Goal: Task Accomplishment & Management: Manage account settings

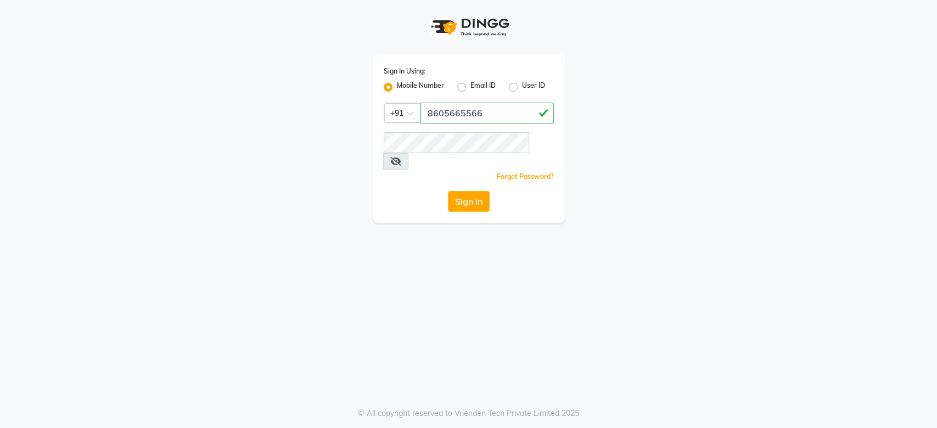
type input "8605665566"
click at [448, 191] on button "Sign In" at bounding box center [469, 201] width 42 height 21
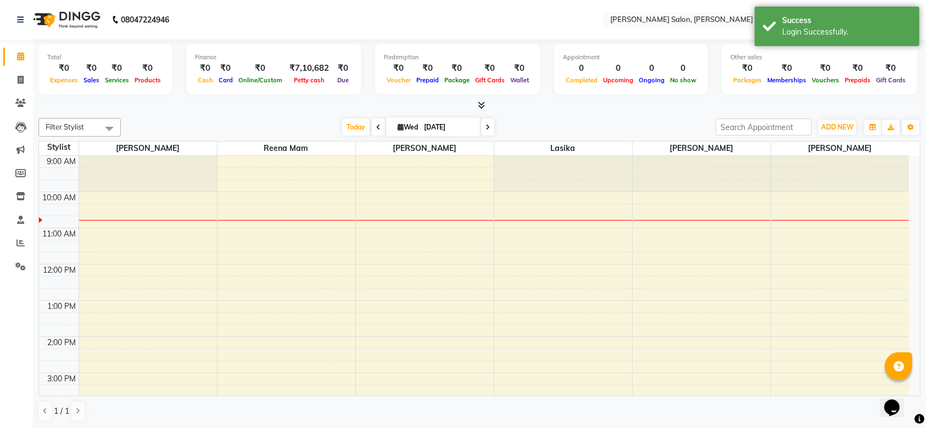
click at [481, 127] on span at bounding box center [487, 127] width 13 height 17
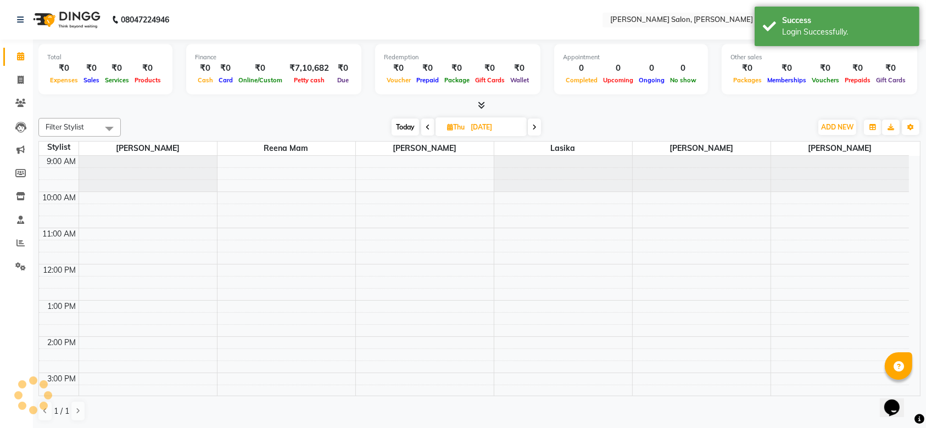
scroll to position [36, 0]
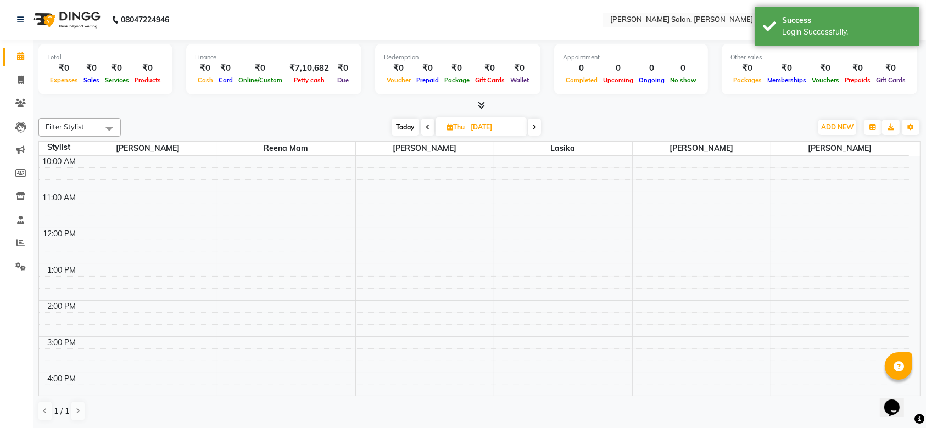
click at [528, 126] on span at bounding box center [534, 127] width 13 height 17
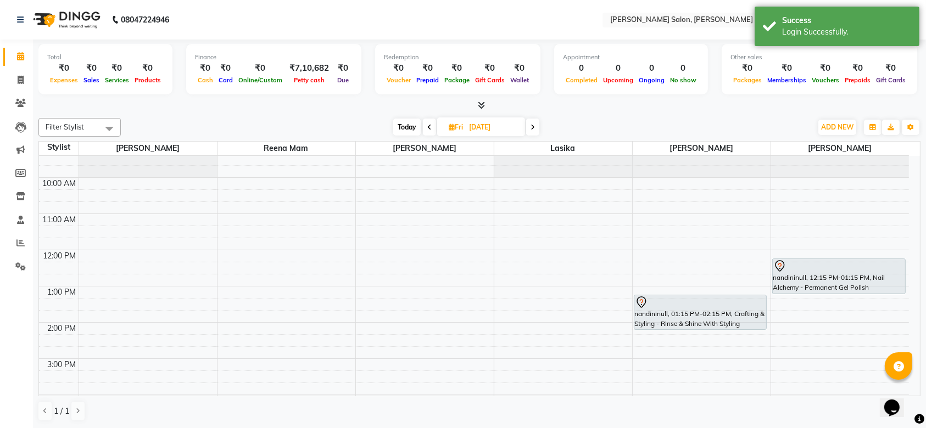
scroll to position [13, 0]
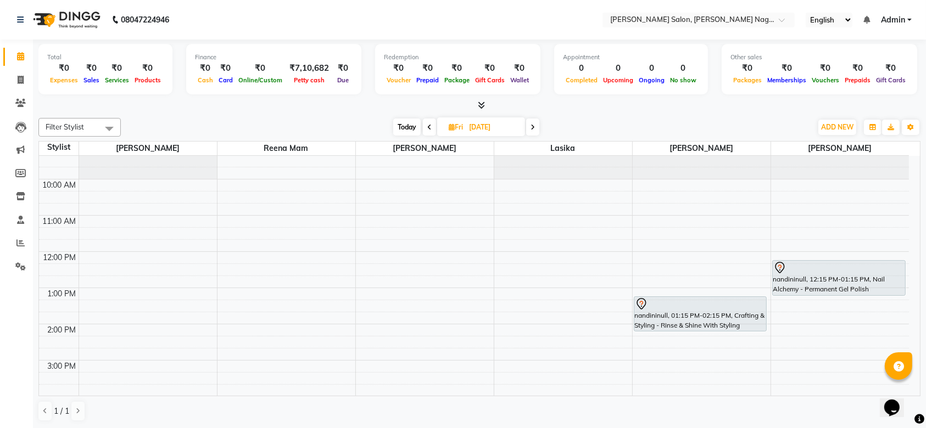
click at [425, 122] on span at bounding box center [429, 127] width 13 height 17
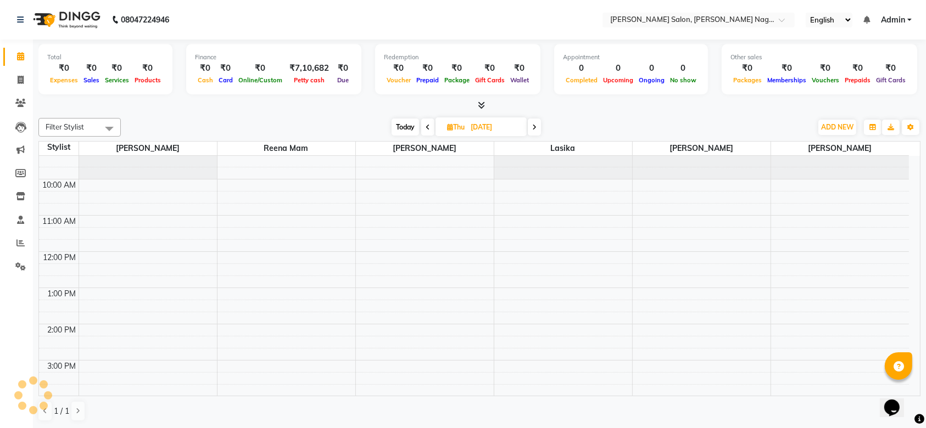
scroll to position [37, 0]
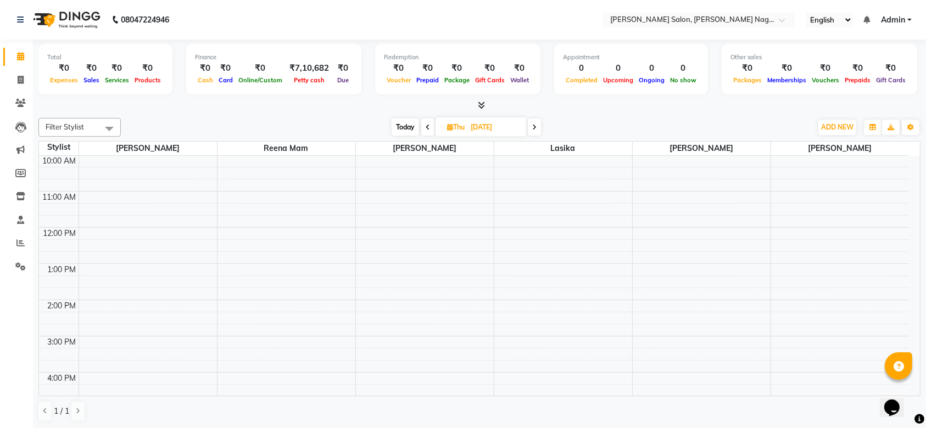
click at [425, 122] on span at bounding box center [427, 127] width 13 height 17
type input "[DATE]"
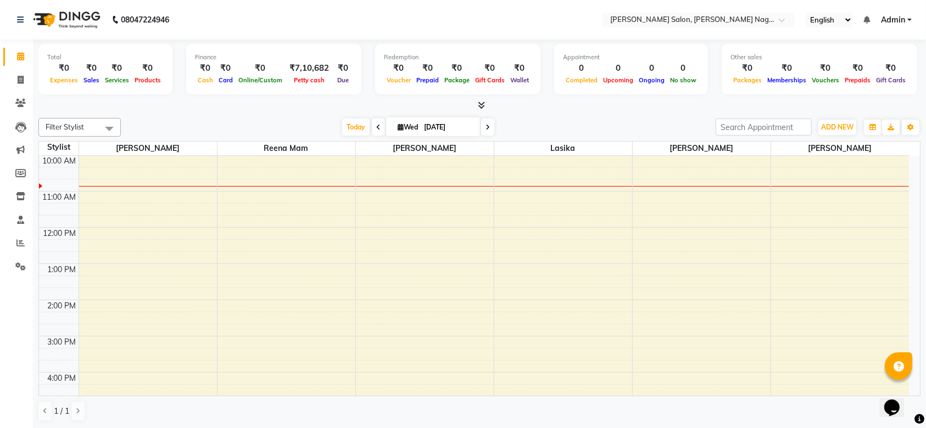
click at [470, 130] on input "[DATE]" at bounding box center [448, 127] width 55 height 16
select select "9"
select select "2025"
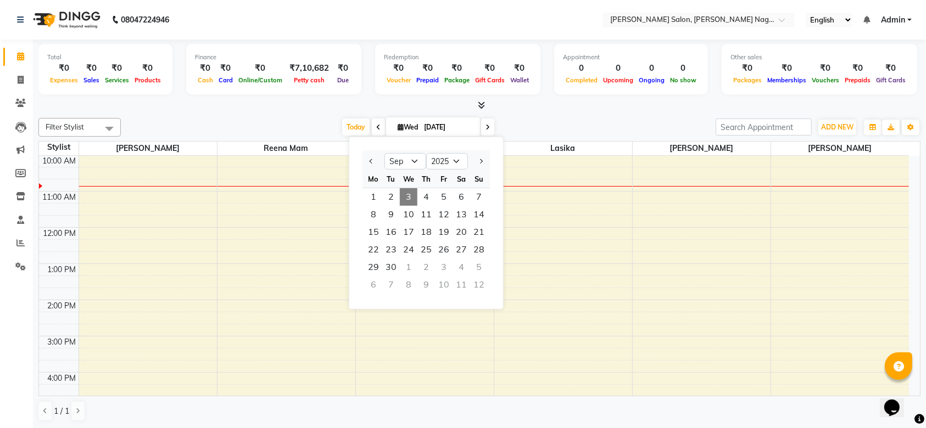
scroll to position [0, 0]
click at [593, 120] on div "[DATE] [DATE] Jan Feb Mar Apr May Jun [DATE] Aug Sep Oct Nov [DATE] 2016 2017 2…" at bounding box center [418, 127] width 584 height 16
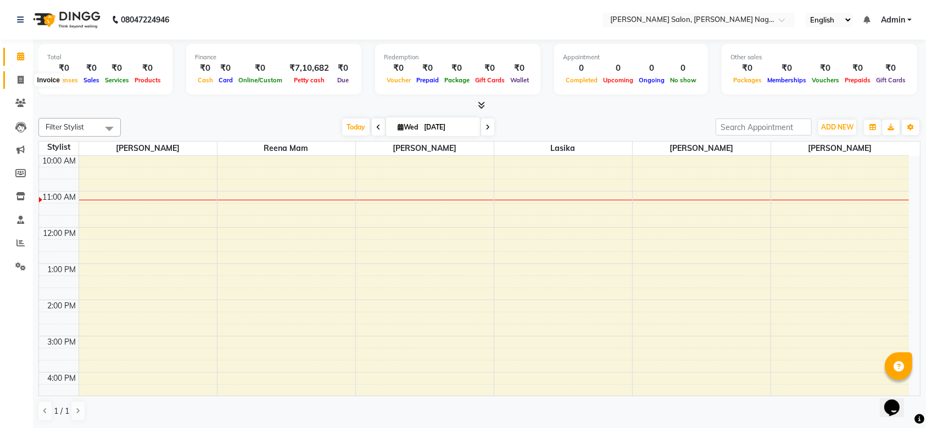
click at [25, 76] on span at bounding box center [20, 80] width 19 height 13
select select "6221"
select select "service"
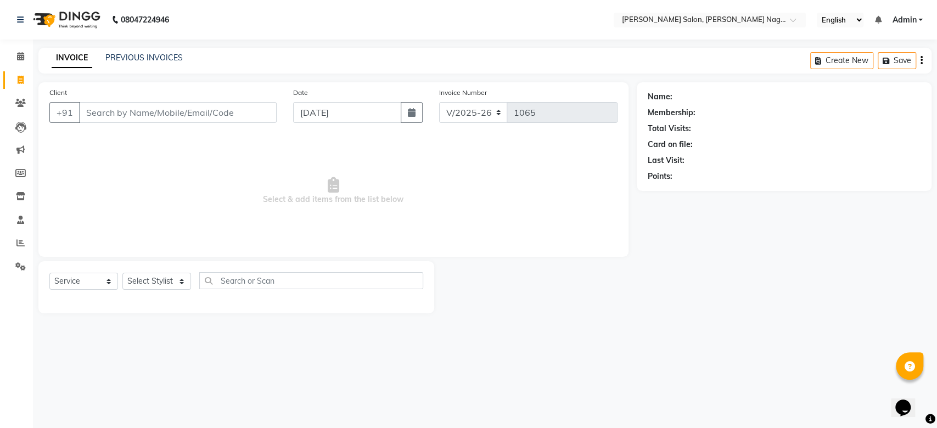
click at [191, 111] on input "Client" at bounding box center [178, 112] width 198 height 21
type input "9320014011"
click at [270, 115] on button "Add Client" at bounding box center [248, 112] width 57 height 21
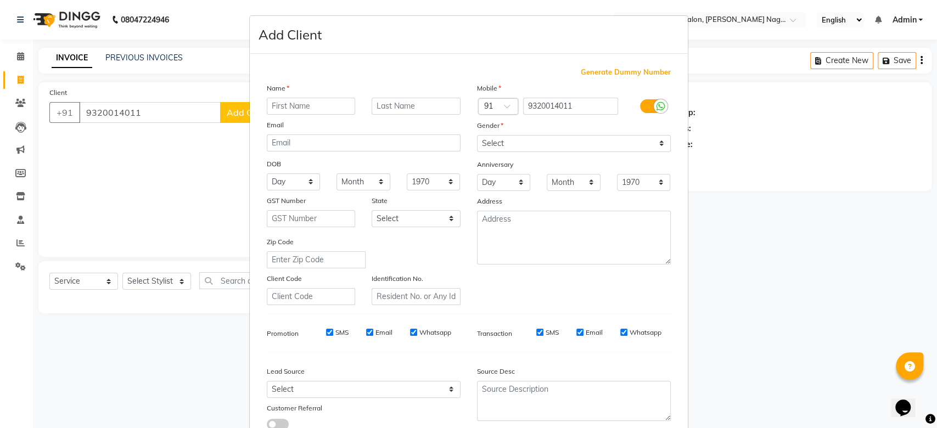
click at [281, 108] on input "text" at bounding box center [311, 106] width 89 height 17
click at [275, 107] on input "varha" at bounding box center [311, 106] width 89 height 17
click at [293, 108] on input "varha" at bounding box center [311, 106] width 89 height 17
click at [312, 105] on input "varshane" at bounding box center [311, 106] width 89 height 17
type input "[PERSON_NAME]"
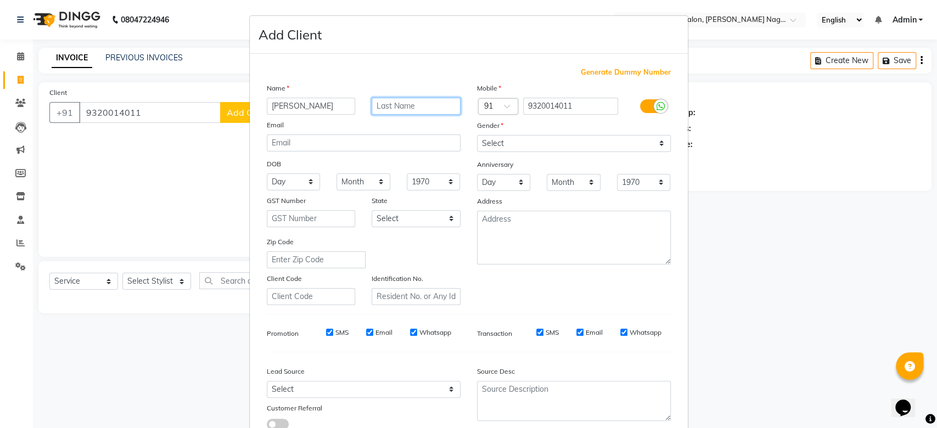
click at [389, 104] on input "text" at bounding box center [416, 106] width 89 height 17
type input "new"
click at [479, 141] on select "Select [DEMOGRAPHIC_DATA] [DEMOGRAPHIC_DATA] Other Prefer Not To Say" at bounding box center [574, 143] width 194 height 17
select select "[DEMOGRAPHIC_DATA]"
click at [477, 135] on select "Select [DEMOGRAPHIC_DATA] [DEMOGRAPHIC_DATA] Other Prefer Not To Say" at bounding box center [574, 143] width 194 height 17
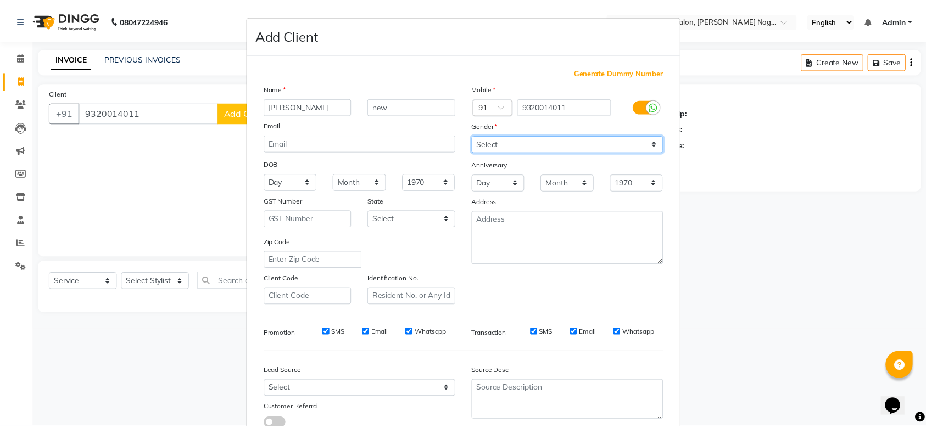
scroll to position [76, 0]
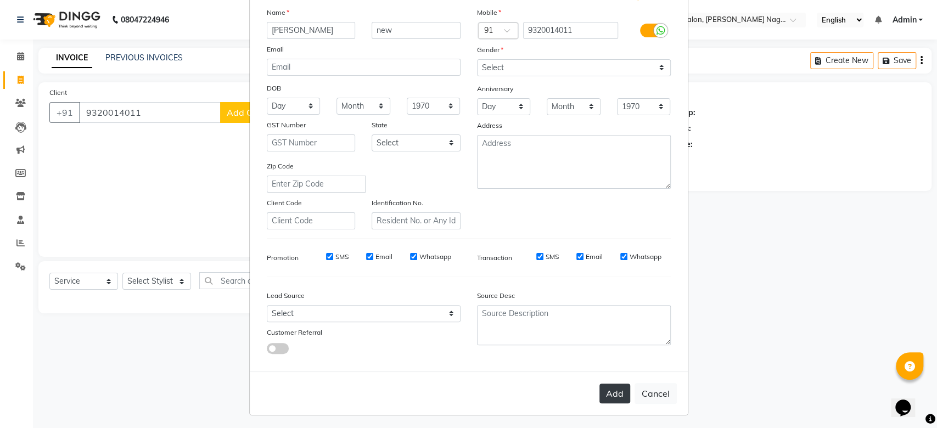
click at [618, 396] on button "Add" at bounding box center [615, 394] width 31 height 20
select select
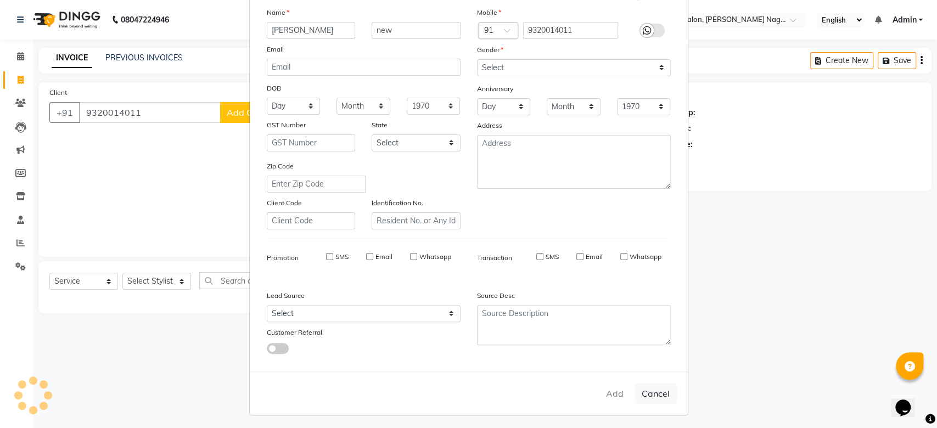
select select
checkbox input "false"
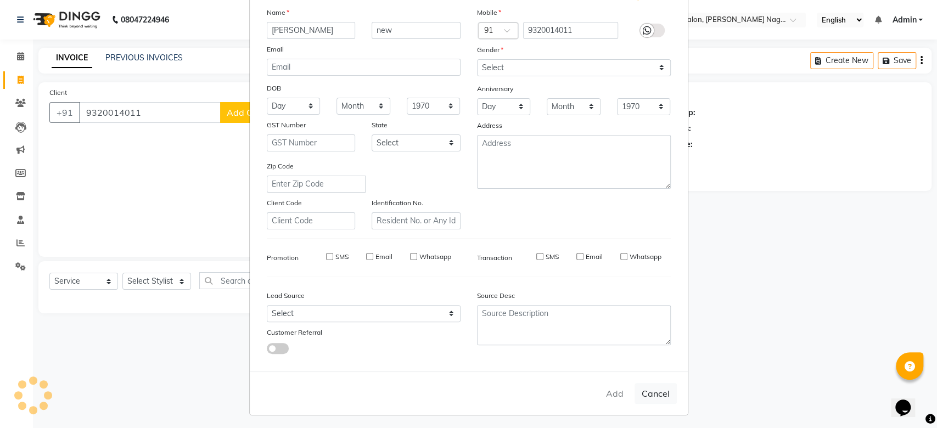
checkbox input "false"
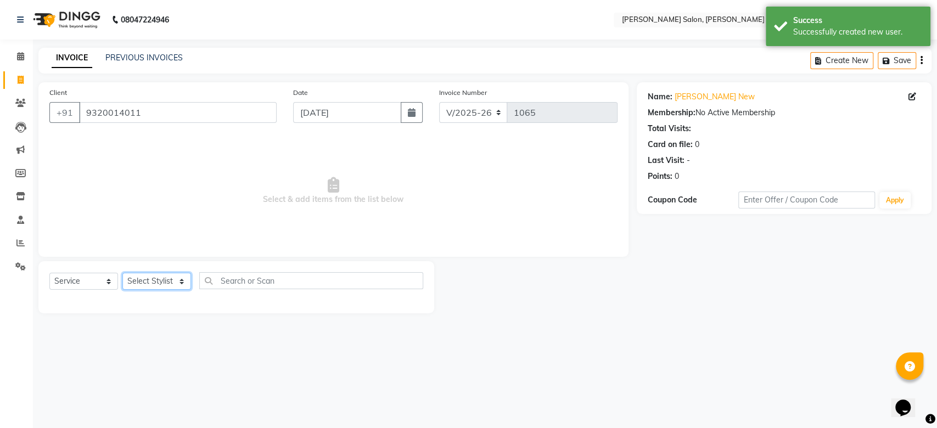
click at [177, 280] on select "Select Stylist [PERSON_NAME] lasika [PERSON_NAME] mam [PERSON_NAME] [PERSON_NAM…" at bounding box center [156, 281] width 69 height 17
select select "45786"
click at [122, 273] on select "Select Stylist [PERSON_NAME] lasika [PERSON_NAME] mam [PERSON_NAME] [PERSON_NAM…" at bounding box center [156, 281] width 69 height 17
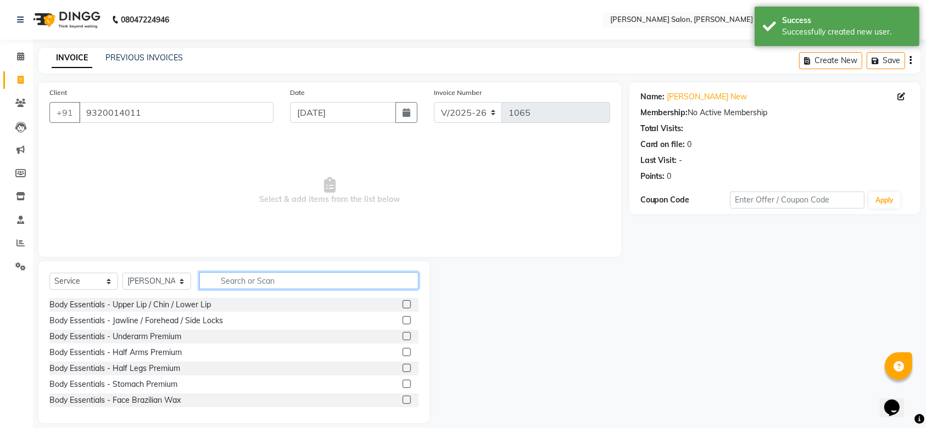
click at [265, 277] on input "text" at bounding box center [308, 280] width 219 height 17
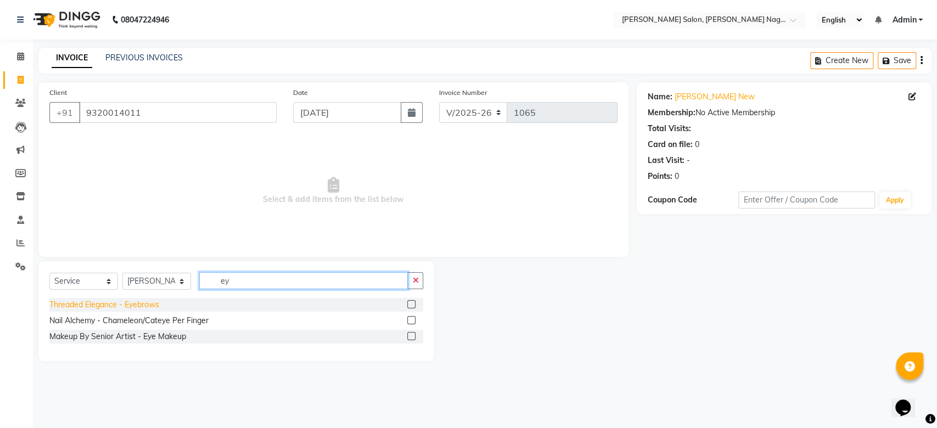
type input "ey"
click at [155, 308] on div "Threaded Elegance - Eyebrows" at bounding box center [104, 305] width 110 height 12
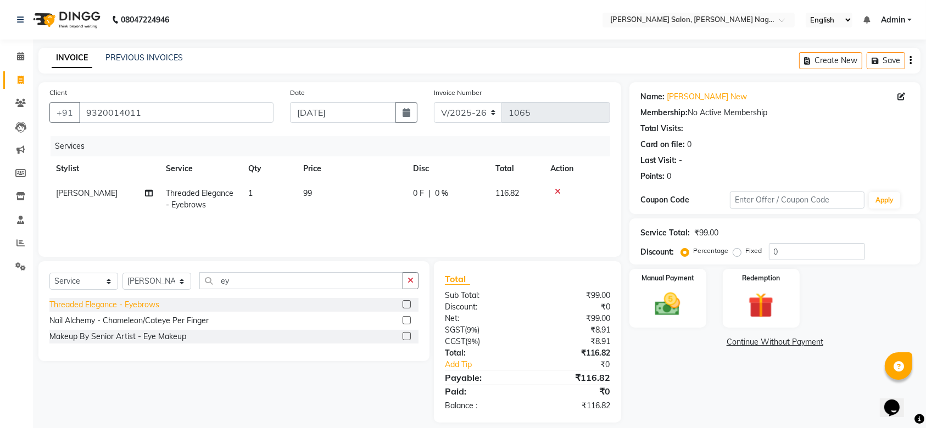
click at [155, 308] on div "Threaded Elegance - Eyebrows" at bounding box center [104, 305] width 110 height 12
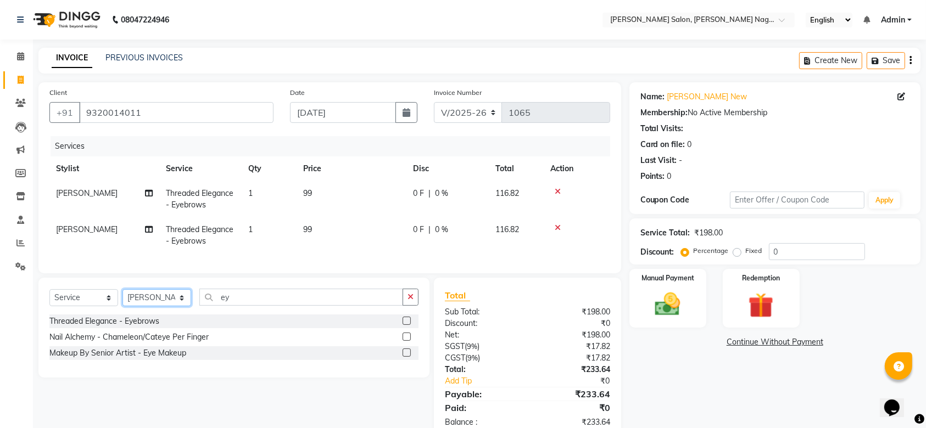
click at [155, 306] on select "Select Stylist [PERSON_NAME] lasika [PERSON_NAME] mam [PERSON_NAME] [PERSON_NAM…" at bounding box center [156, 297] width 69 height 17
click at [136, 327] on div "Threaded Elegance - Eyebrows" at bounding box center [104, 322] width 110 height 12
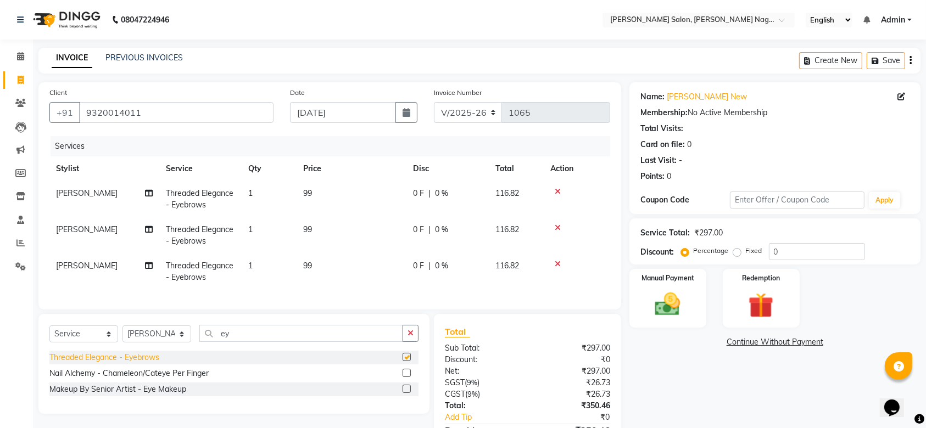
checkbox input "false"
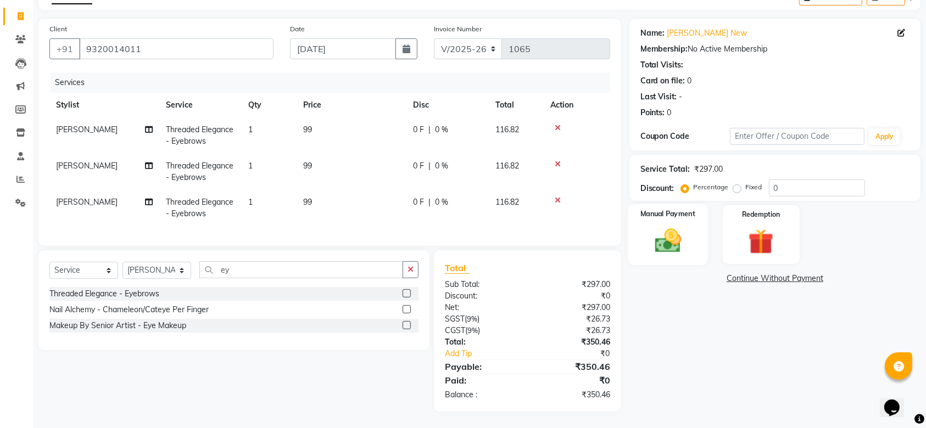
click at [668, 226] on img at bounding box center [667, 241] width 43 height 30
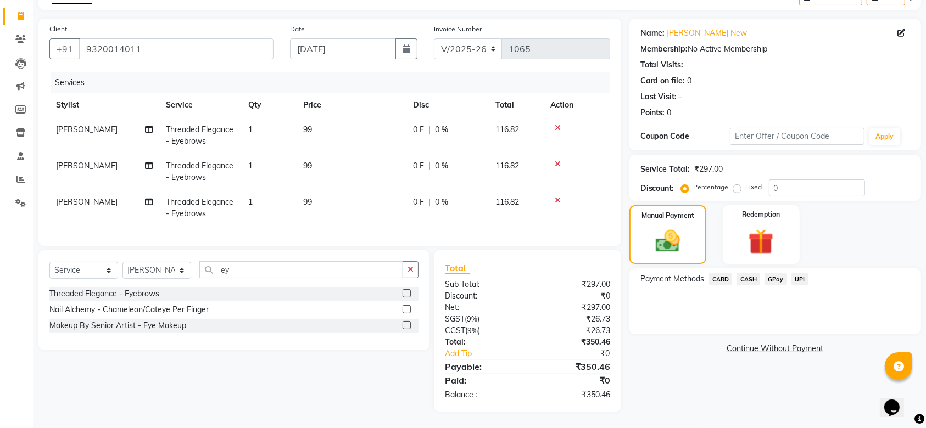
click at [800, 273] on span "UPI" at bounding box center [799, 279] width 17 height 13
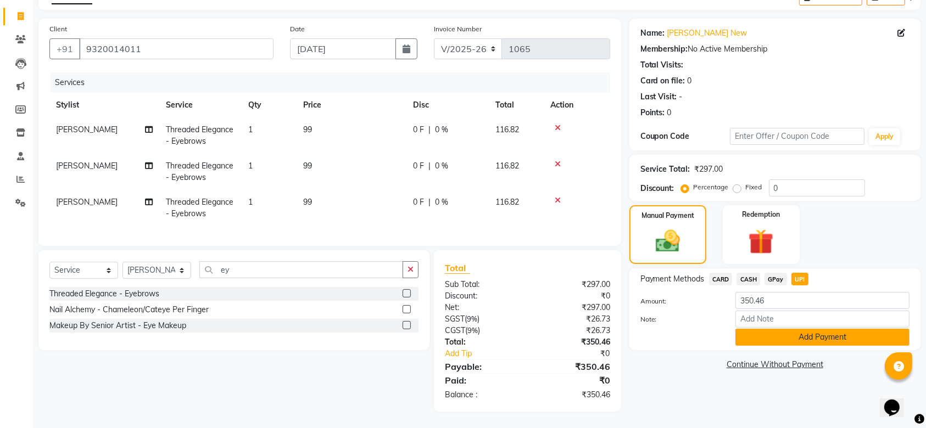
click at [831, 329] on button "Add Payment" at bounding box center [822, 337] width 174 height 17
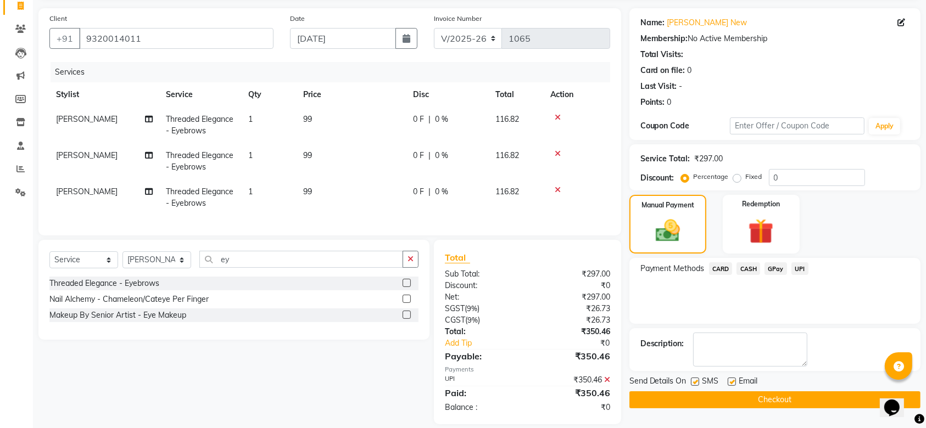
click at [831, 322] on div "Payment Methods CARD CASH GPay UPI" at bounding box center [774, 291] width 291 height 66
click at [821, 401] on button "Checkout" at bounding box center [774, 399] width 291 height 17
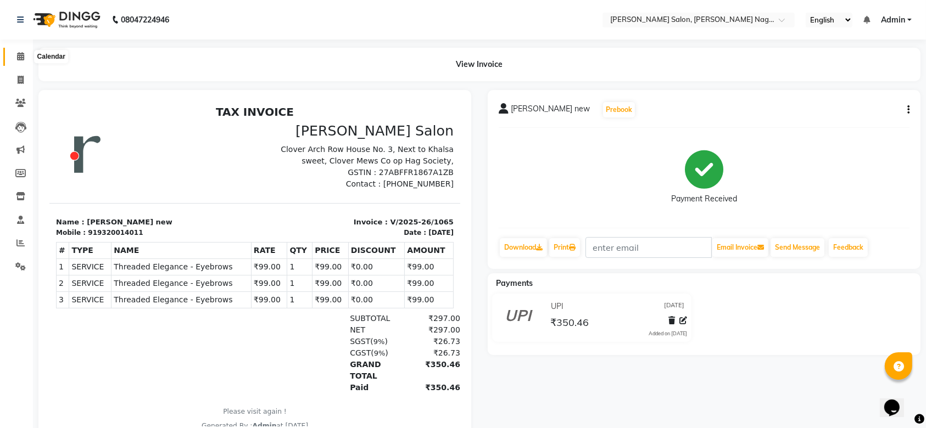
click at [27, 53] on span at bounding box center [20, 57] width 19 height 13
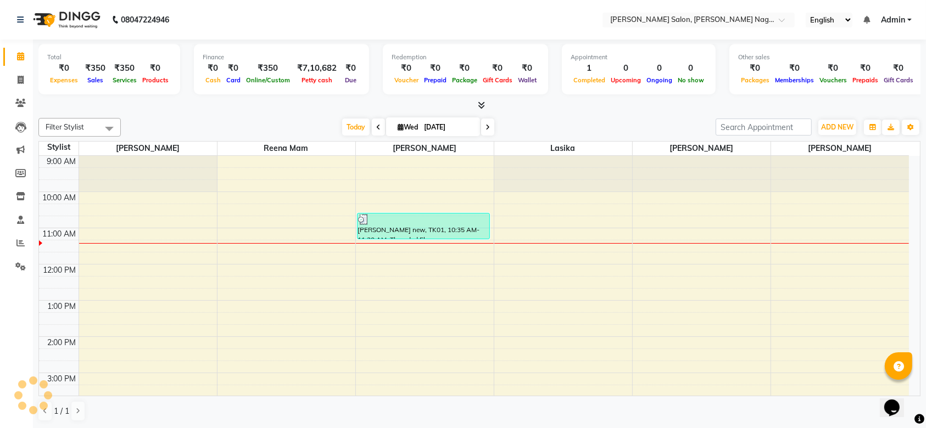
scroll to position [72, 0]
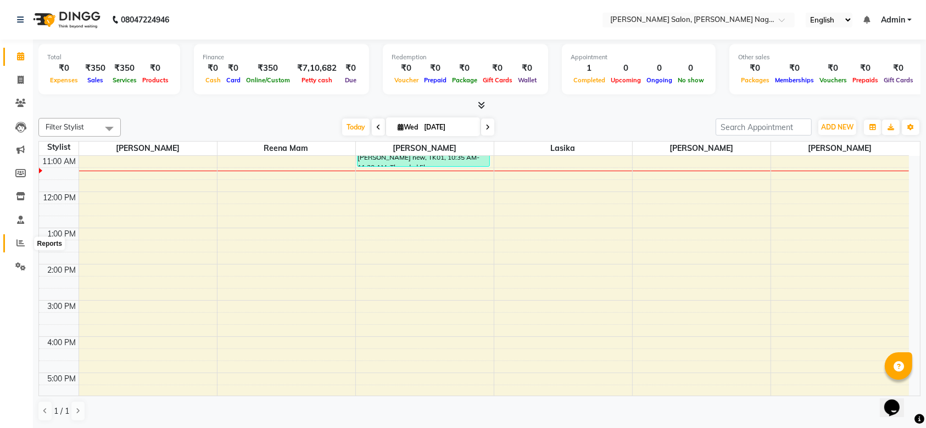
click at [19, 245] on icon at bounding box center [20, 243] width 8 height 8
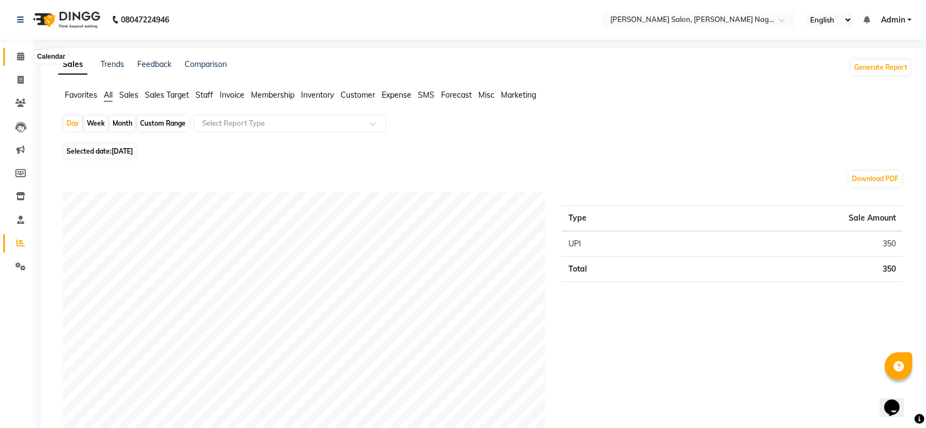
click at [16, 57] on span at bounding box center [20, 57] width 19 height 13
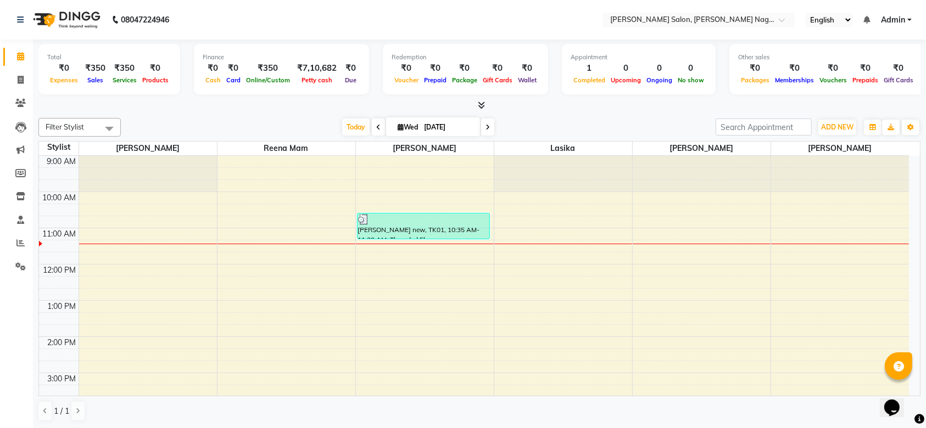
click at [376, 124] on icon at bounding box center [378, 127] width 4 height 7
type input "[DATE]"
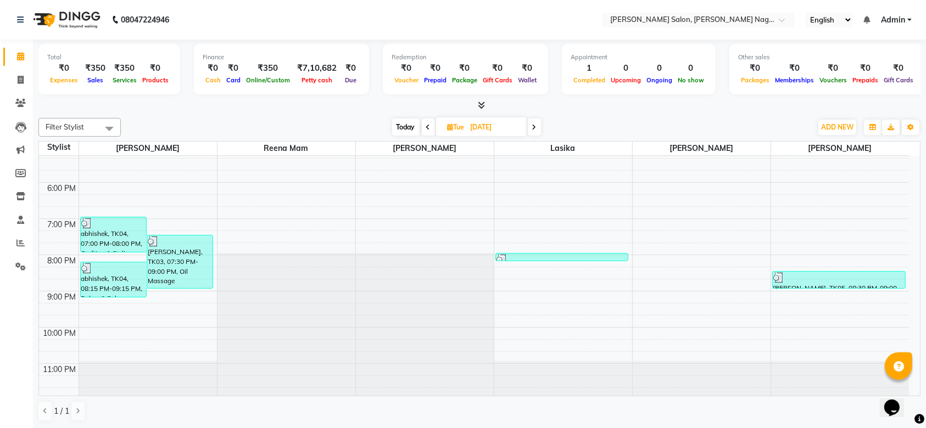
scroll to position [259, 0]
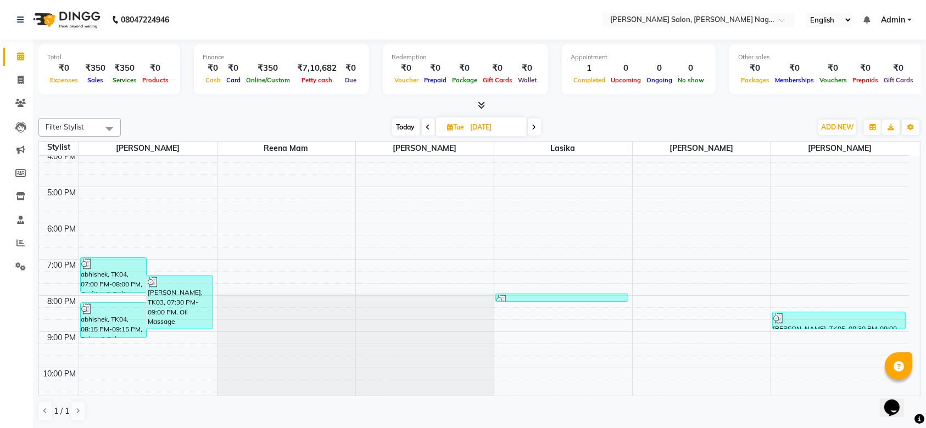
click at [522, 297] on div at bounding box center [561, 300] width 131 height 11
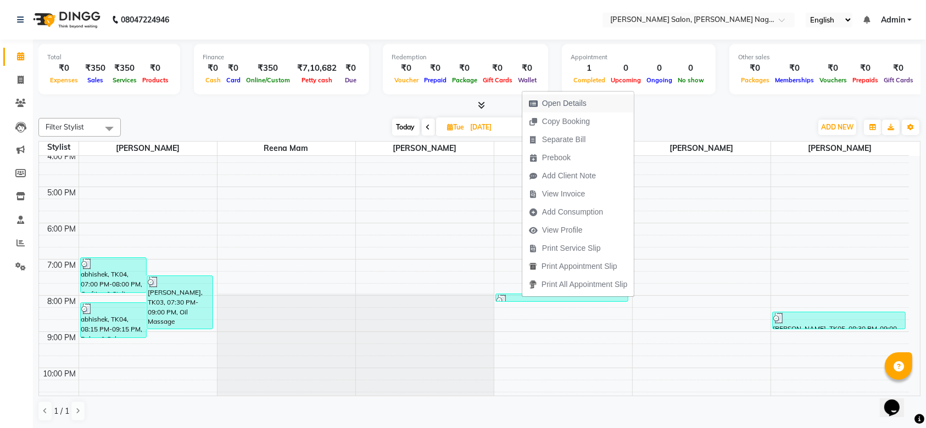
click at [547, 103] on span "Open Details" at bounding box center [564, 104] width 44 height 12
select select "3"
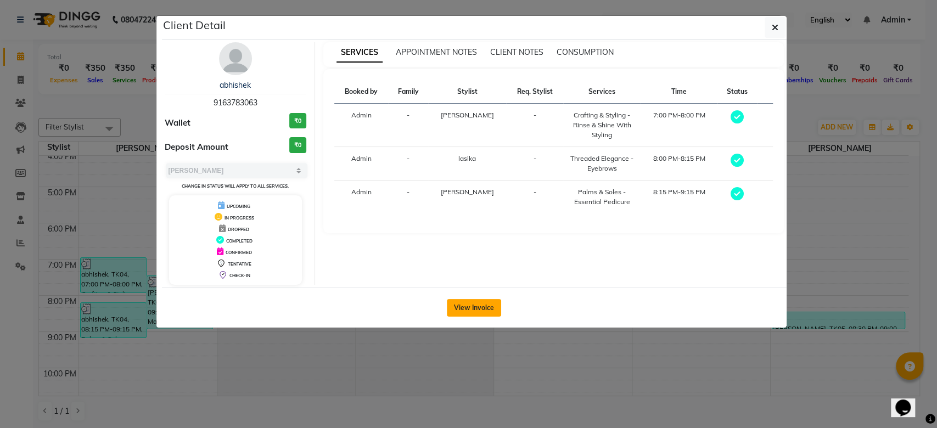
click at [465, 314] on button "View Invoice" at bounding box center [474, 308] width 54 height 18
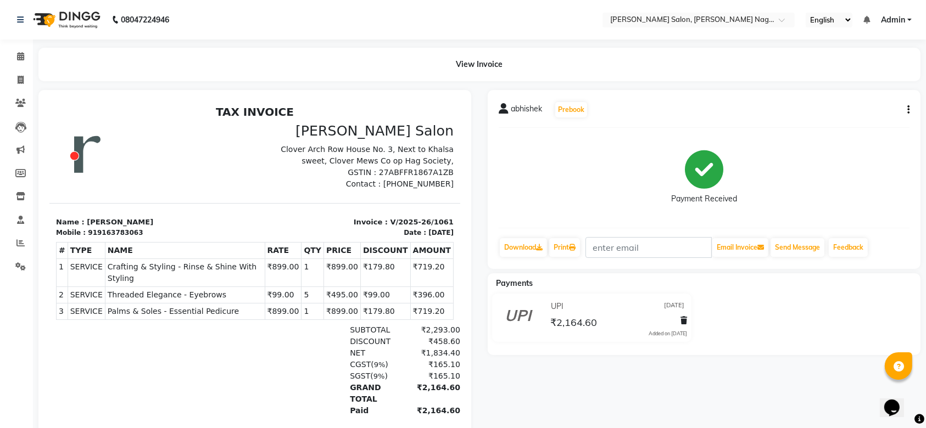
click at [906, 109] on button "button" at bounding box center [906, 110] width 7 height 12
click at [858, 124] on div "Edit Invoice" at bounding box center [853, 124] width 75 height 14
select select "service"
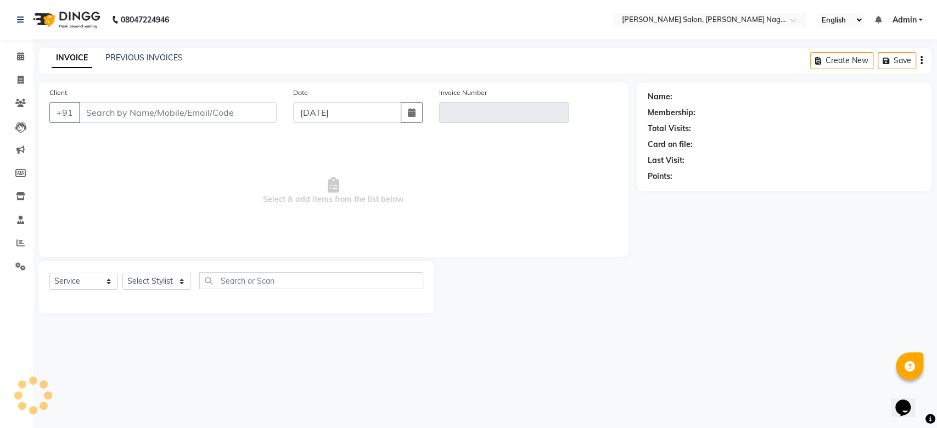
type input "9163783063"
type input "V/2025-26/1061"
type input "[DATE]"
select select "select"
select select "1: Object"
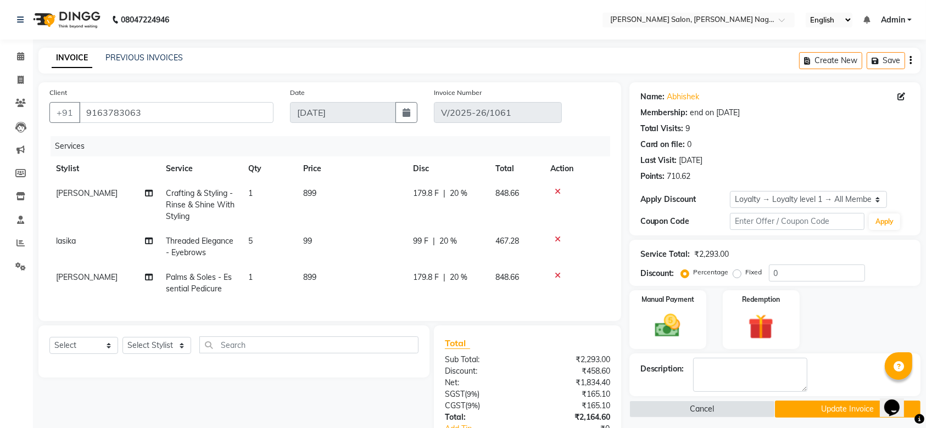
click at [78, 278] on span "[PERSON_NAME]" at bounding box center [86, 277] width 61 height 10
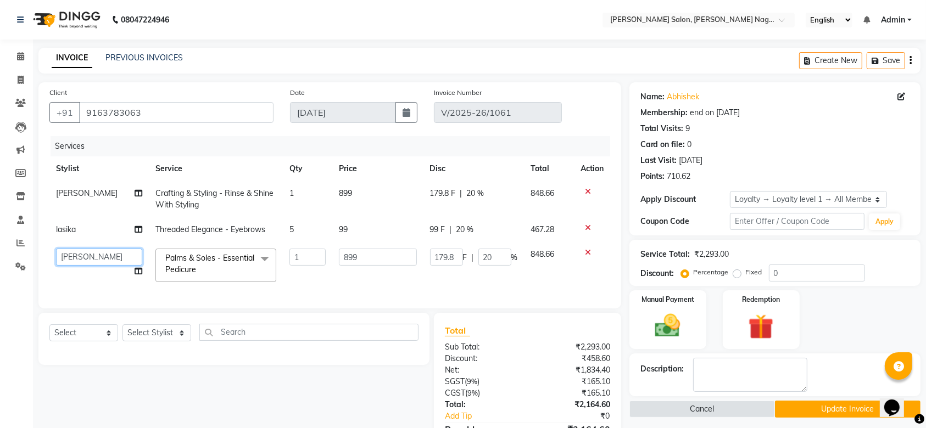
click at [109, 257] on select "[PERSON_NAME] [PERSON_NAME] mam [PERSON_NAME] [PERSON_NAME]" at bounding box center [99, 257] width 86 height 17
select select "75189"
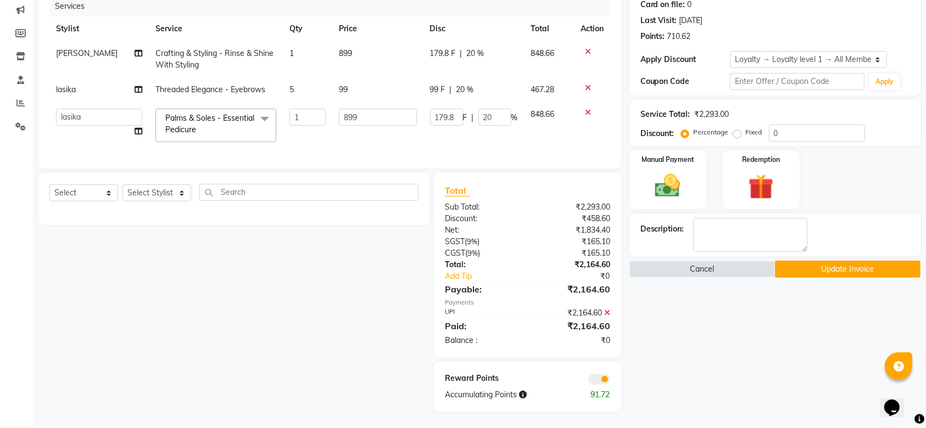
click at [826, 261] on button "Update Invoice" at bounding box center [847, 269] width 145 height 17
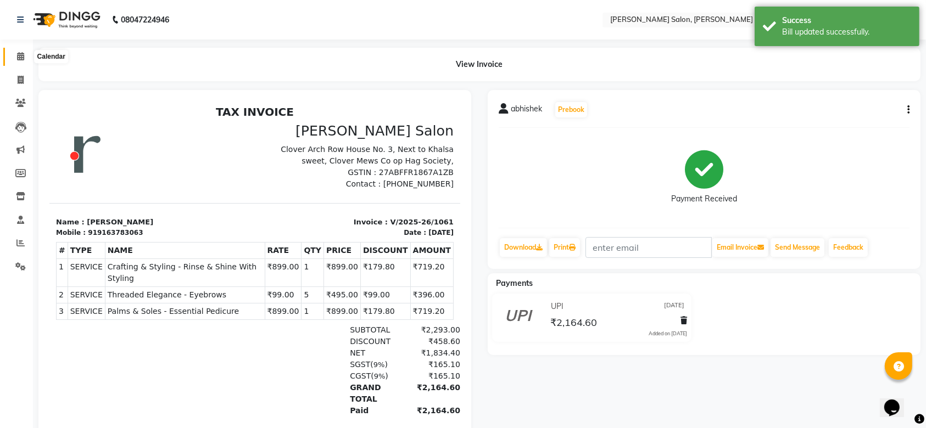
click at [19, 51] on span at bounding box center [20, 57] width 19 height 13
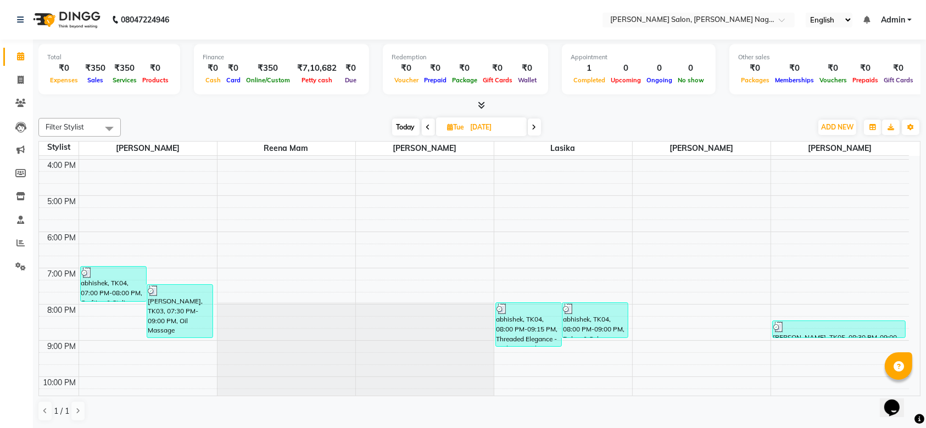
scroll to position [248, 0]
click at [174, 324] on div "[PERSON_NAME], TK03, 07:30 PM-09:00 PM, Oil Massage [DEMOGRAPHIC_DATA],Essentia…" at bounding box center [179, 313] width 65 height 53
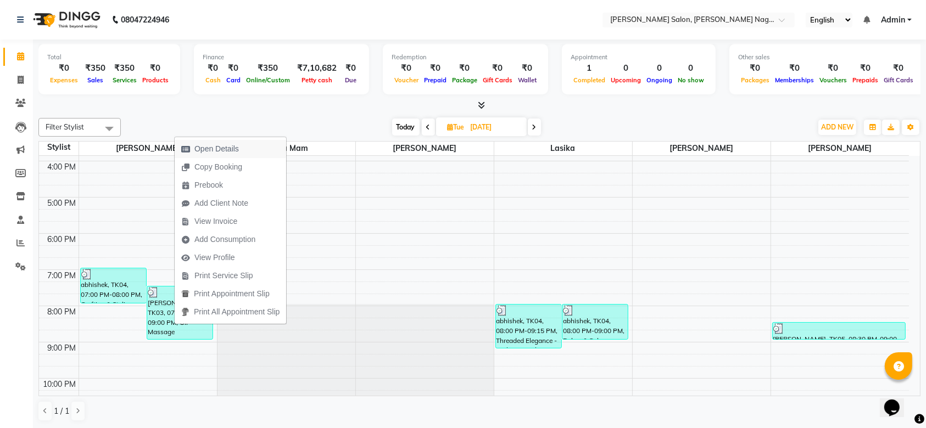
click at [213, 143] on span "Open Details" at bounding box center [216, 149] width 44 height 12
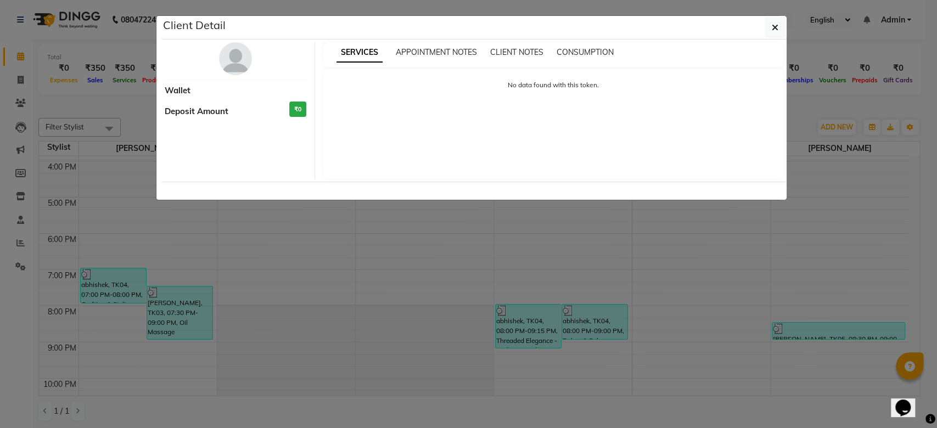
select select "3"
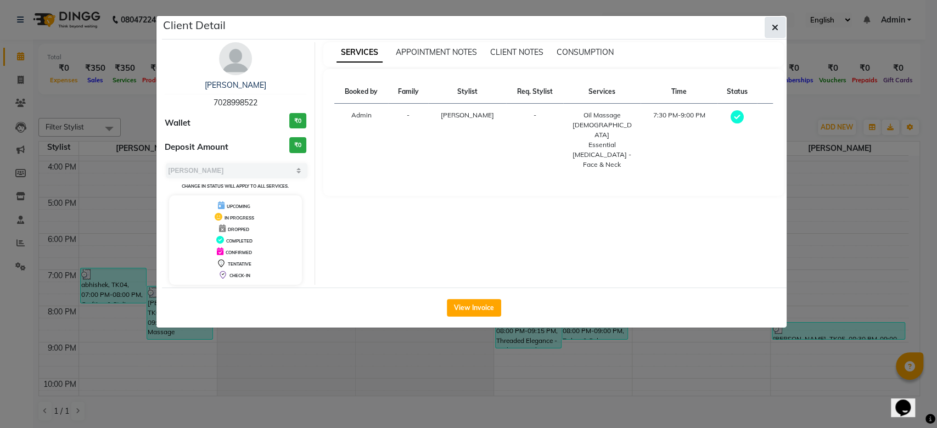
click at [776, 24] on icon "button" at bounding box center [775, 27] width 7 height 9
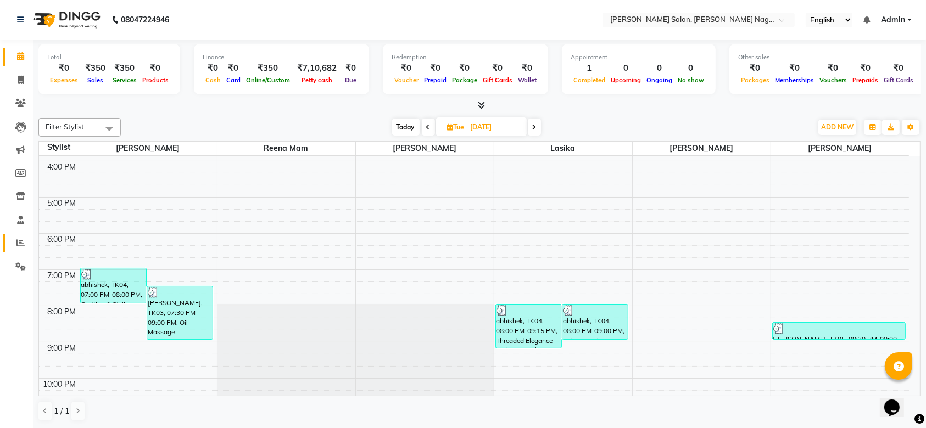
click at [18, 237] on link "Reports" at bounding box center [16, 243] width 26 height 18
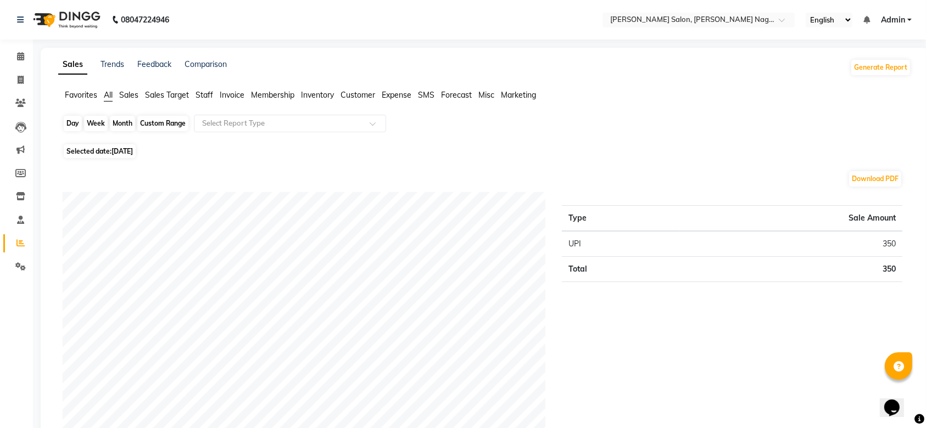
click at [72, 119] on div "Day" at bounding box center [73, 123] width 18 height 15
select select "9"
select select "2025"
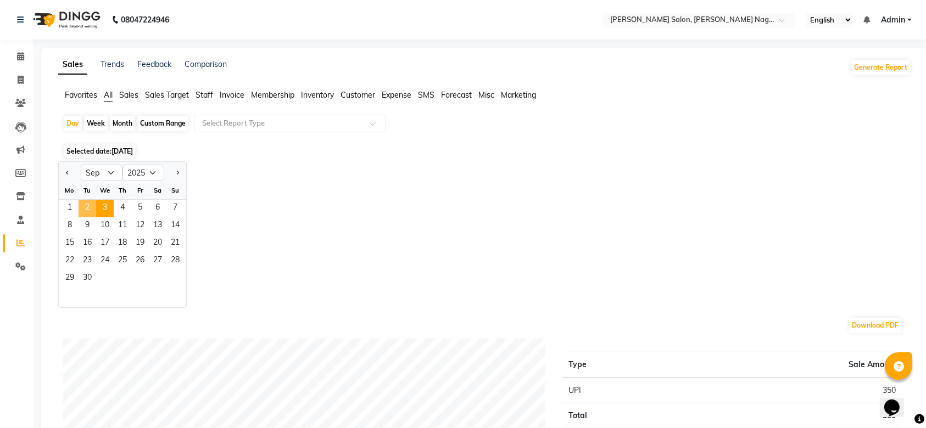
click at [85, 203] on span "2" at bounding box center [88, 209] width 18 height 18
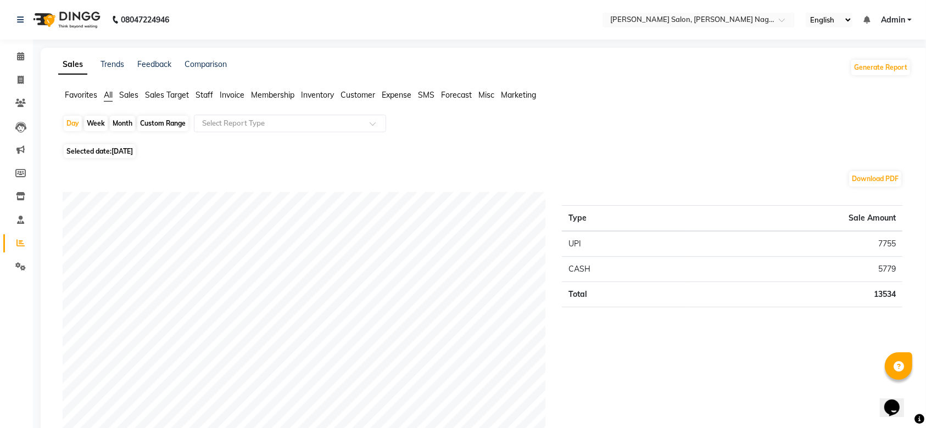
click at [119, 120] on div "Month" at bounding box center [122, 123] width 25 height 15
select select "9"
select select "2025"
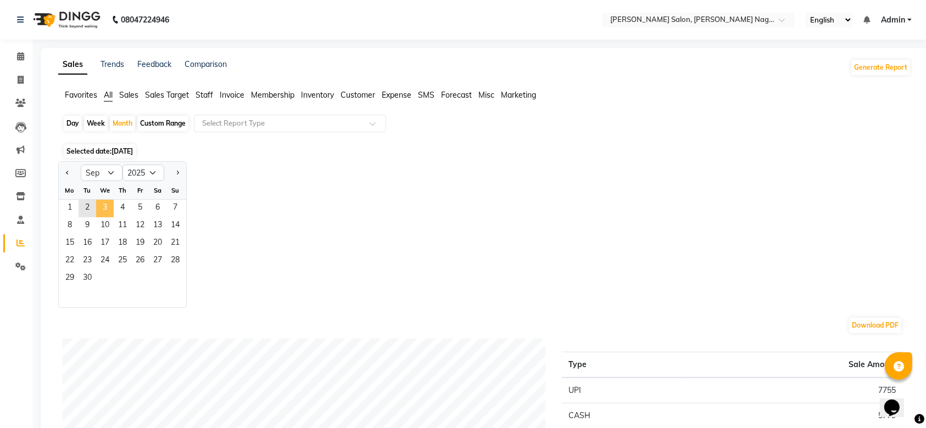
click at [103, 204] on span "3" at bounding box center [105, 209] width 18 height 18
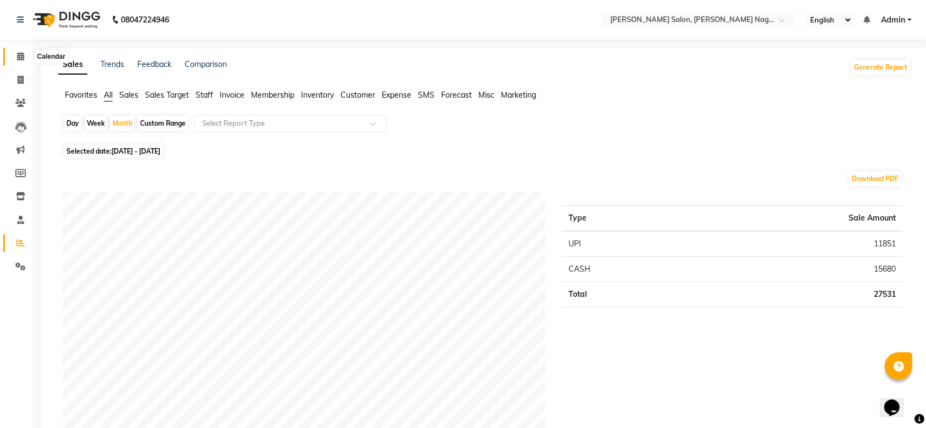
click at [17, 58] on icon at bounding box center [20, 56] width 7 height 8
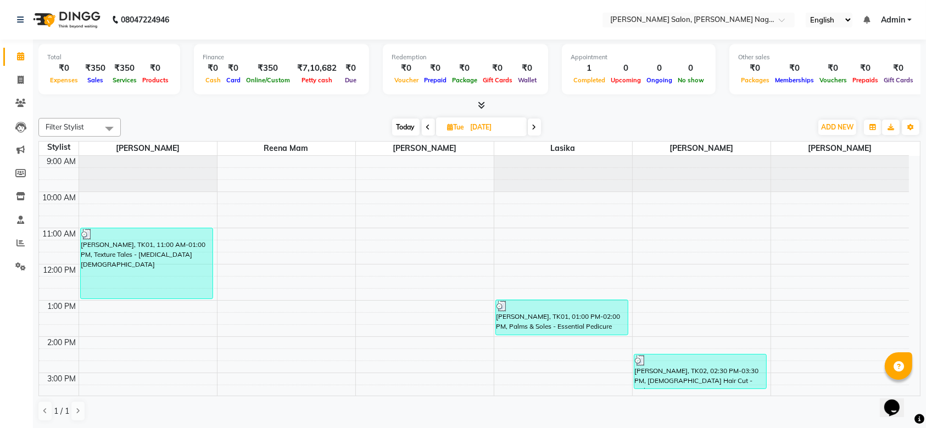
click at [18, 232] on li "Reports" at bounding box center [16, 244] width 33 height 24
click at [21, 244] on icon at bounding box center [20, 243] width 8 height 8
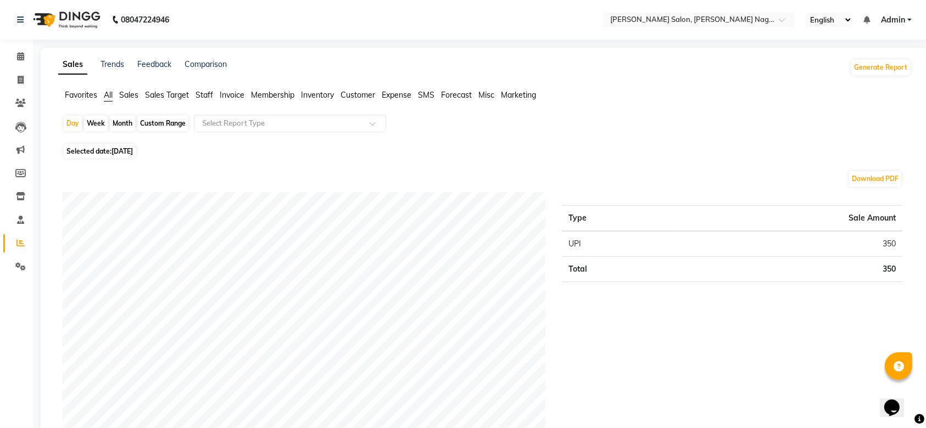
click at [199, 94] on span "Staff" at bounding box center [204, 95] width 18 height 10
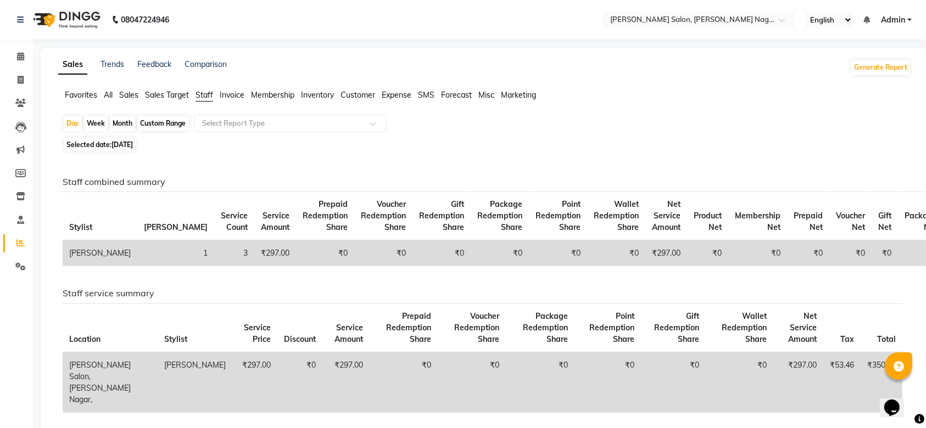
click at [123, 123] on div "Month" at bounding box center [122, 123] width 25 height 15
select select "9"
select select "2025"
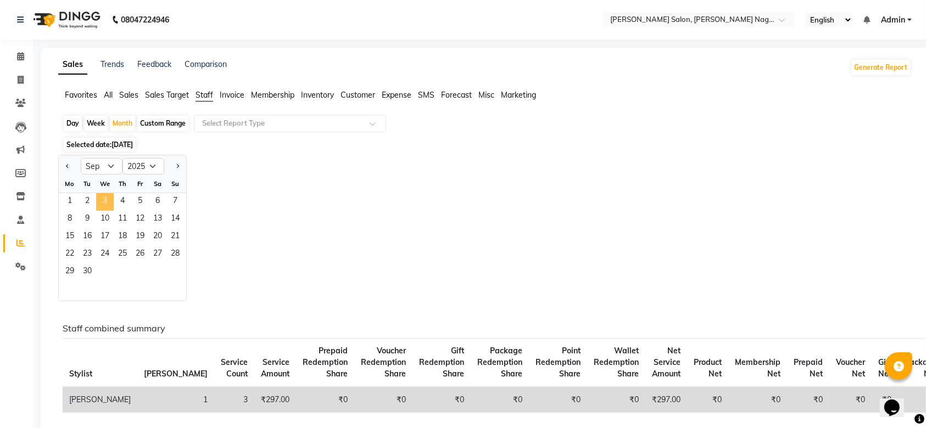
click at [98, 201] on span "3" at bounding box center [105, 202] width 18 height 18
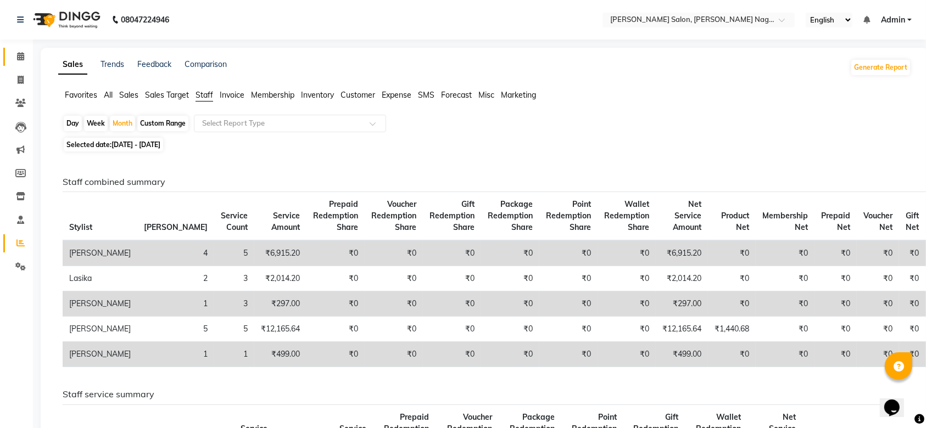
click at [22, 49] on link "Calendar" at bounding box center [16, 57] width 26 height 18
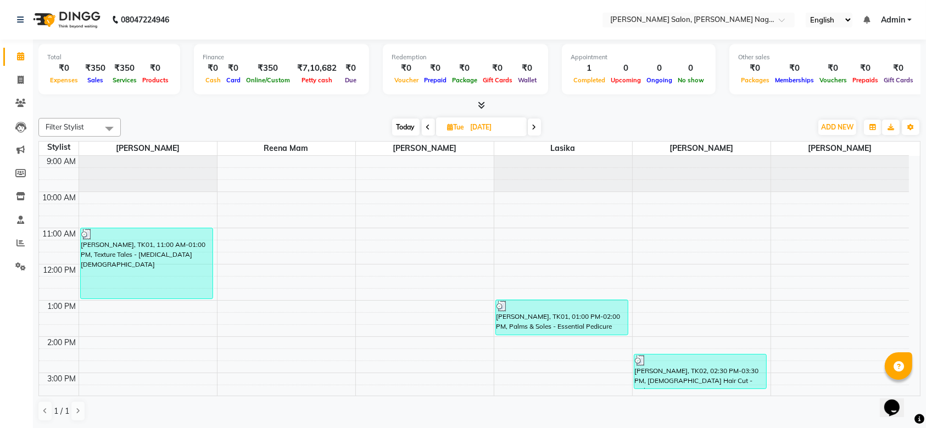
click at [526, 122] on span "[DATE]" at bounding box center [481, 126] width 91 height 19
click at [533, 127] on icon at bounding box center [534, 127] width 4 height 7
type input "[DATE]"
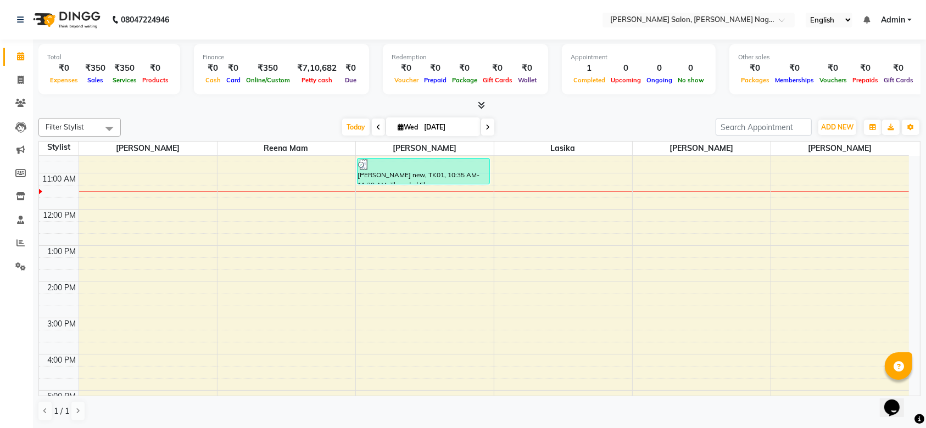
scroll to position [61, 0]
